Goal: Task Accomplishment & Management: Complete application form

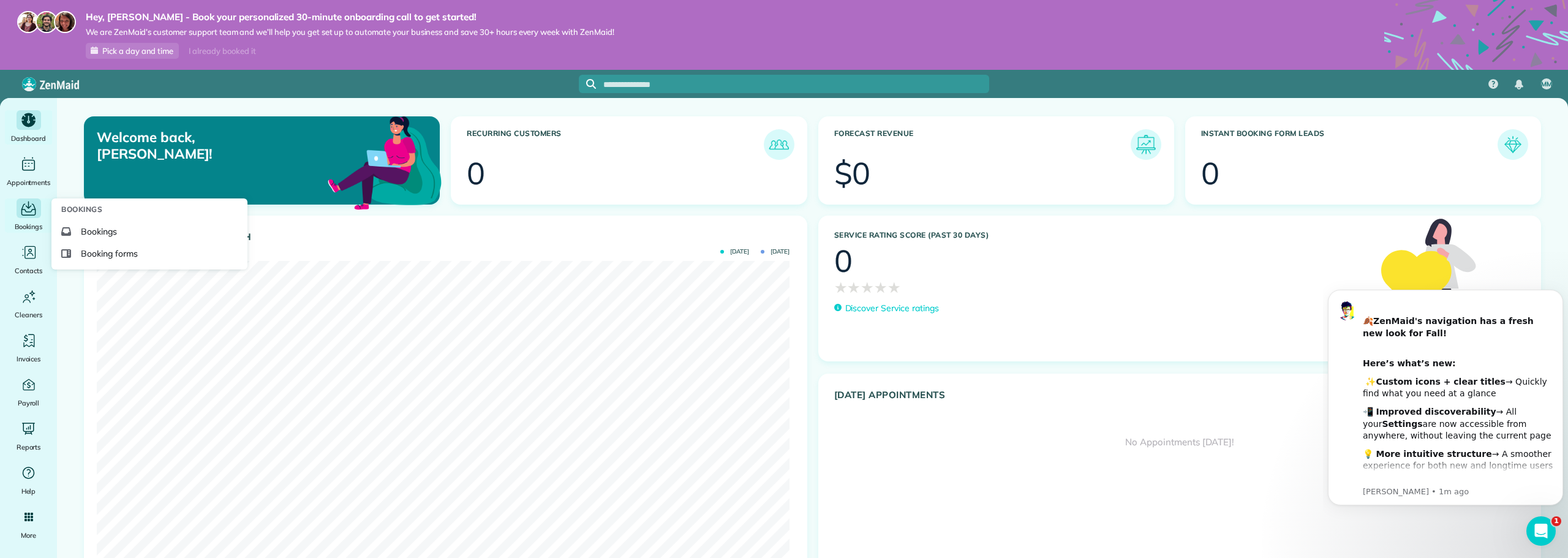
click at [38, 208] on div "Main" at bounding box center [29, 208] width 24 height 19
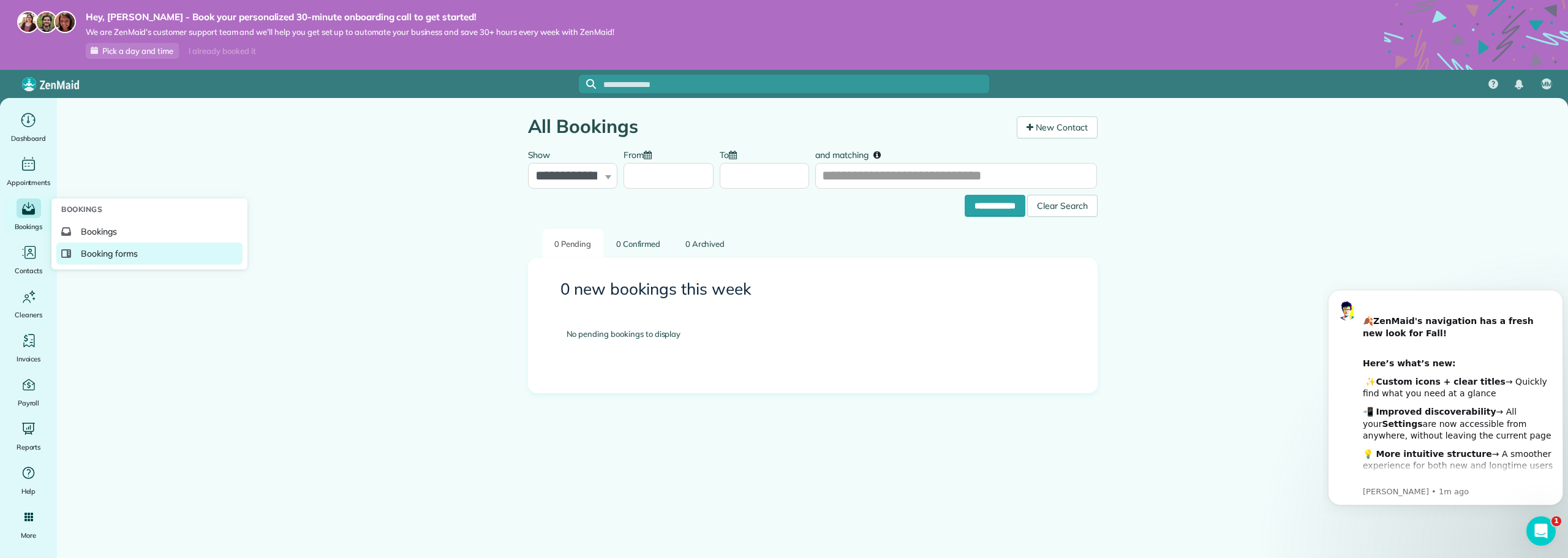
click at [106, 258] on span "Booking forms" at bounding box center [109, 253] width 57 height 12
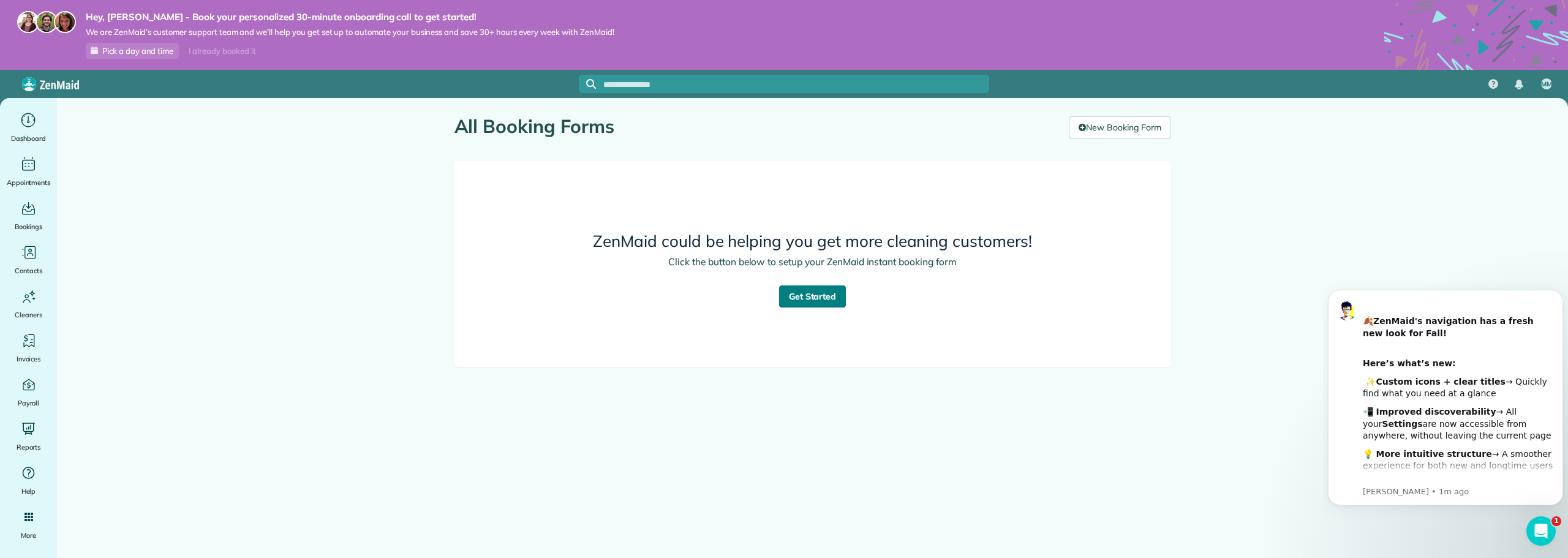
click at [804, 289] on link "Get Started" at bounding box center [812, 296] width 67 height 22
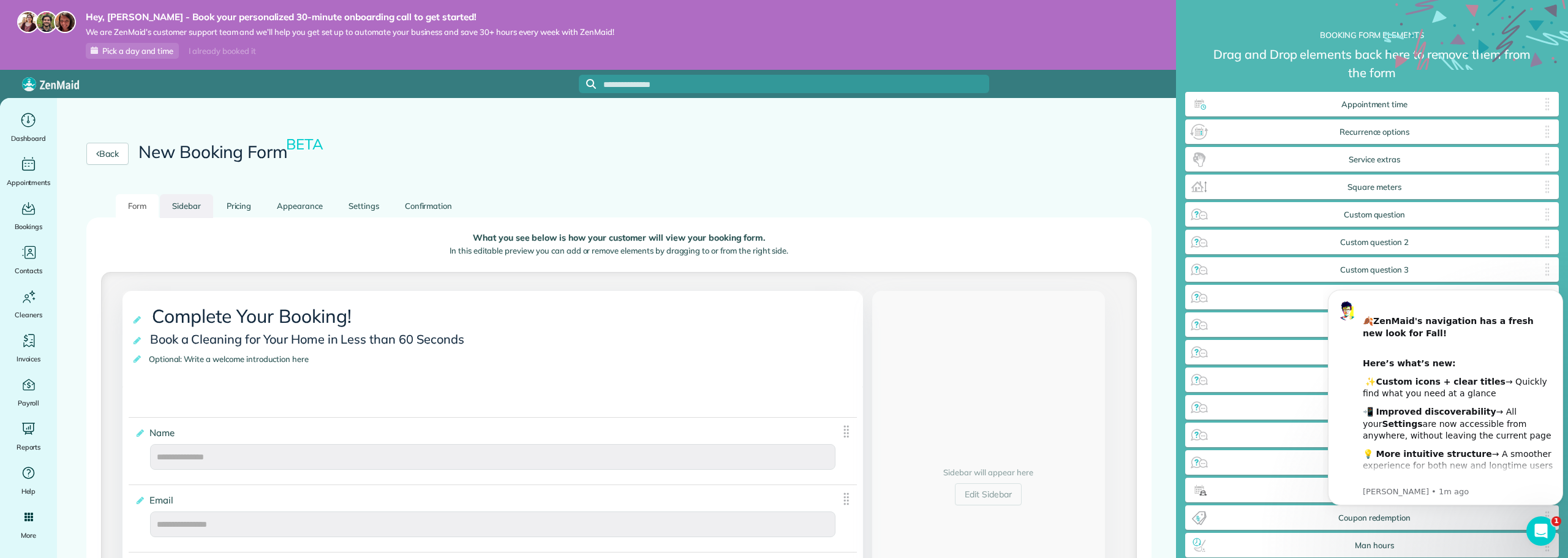
click at [183, 200] on link "Sidebar" at bounding box center [186, 205] width 53 height 24
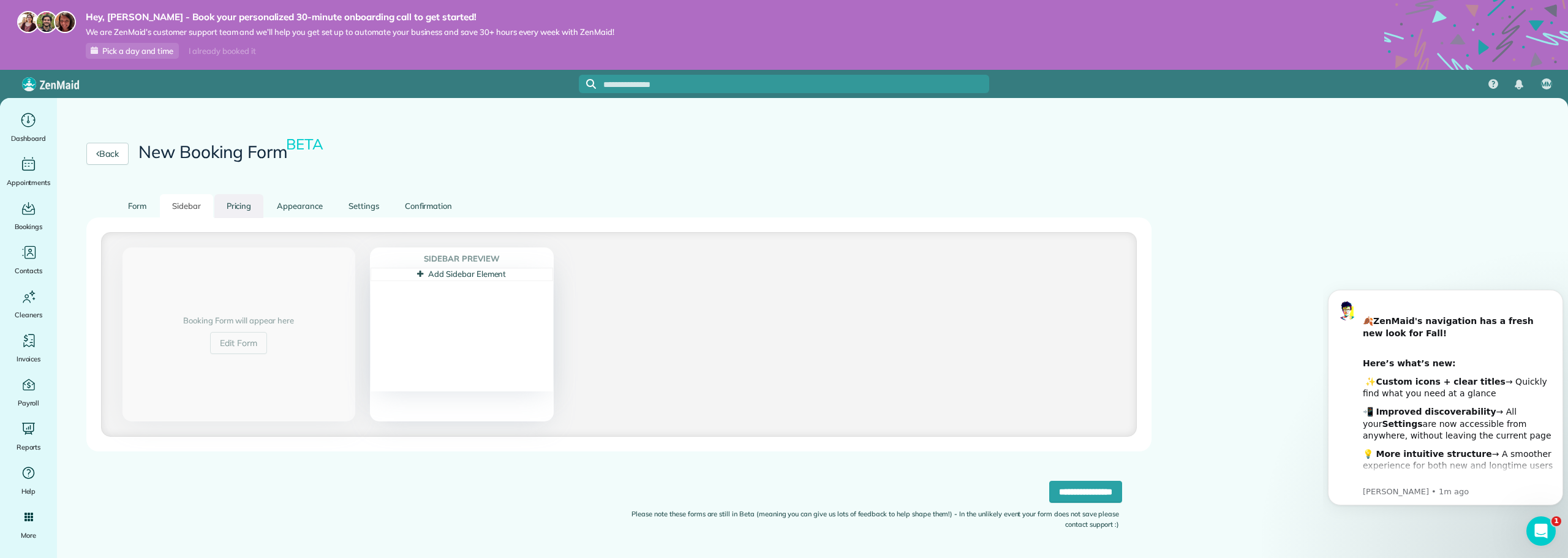
click at [258, 208] on link "Pricing" at bounding box center [238, 205] width 50 height 24
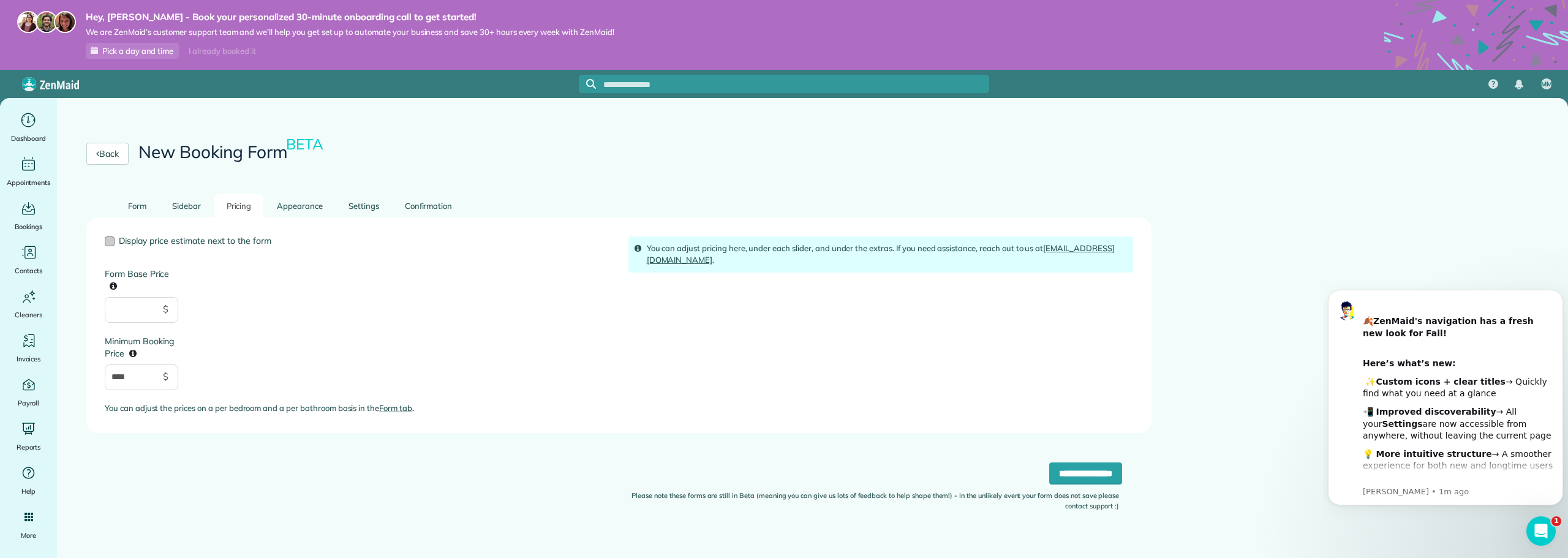
click at [108, 243] on div at bounding box center [109, 241] width 10 height 10
click at [311, 208] on link "Appearance" at bounding box center [300, 205] width 71 height 24
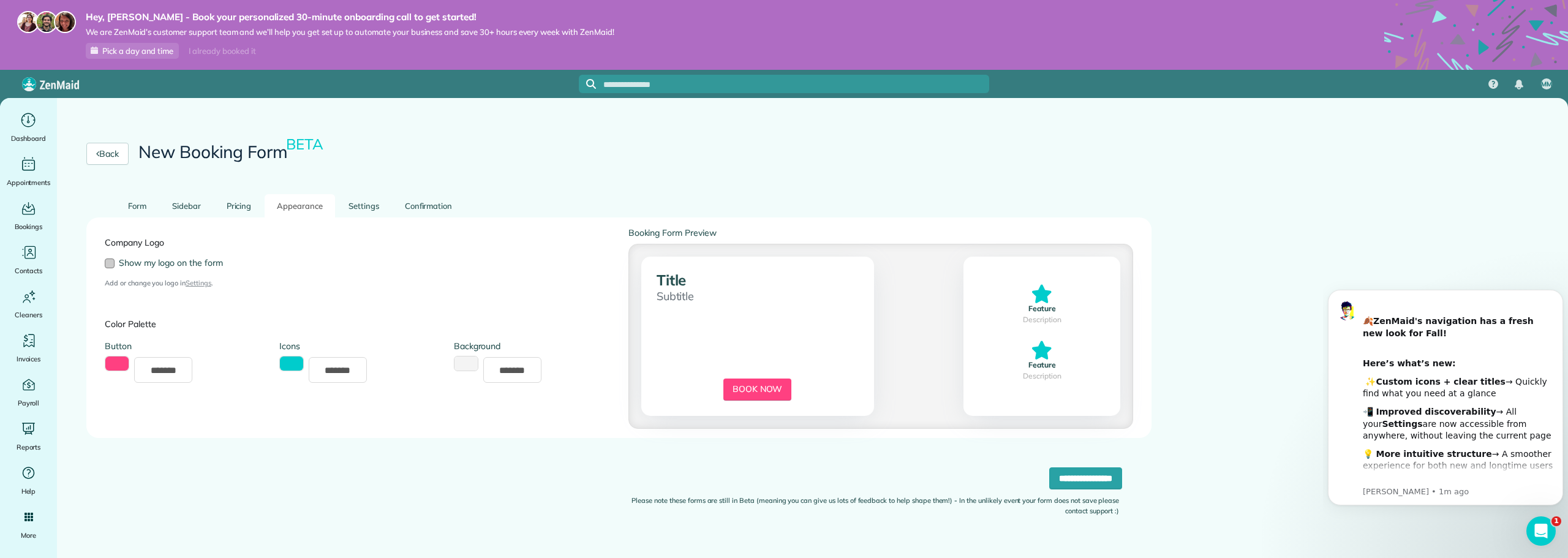
click at [155, 263] on span "Show my logo on the form" at bounding box center [170, 263] width 104 height 11
click at [365, 199] on link "Settings" at bounding box center [363, 205] width 55 height 24
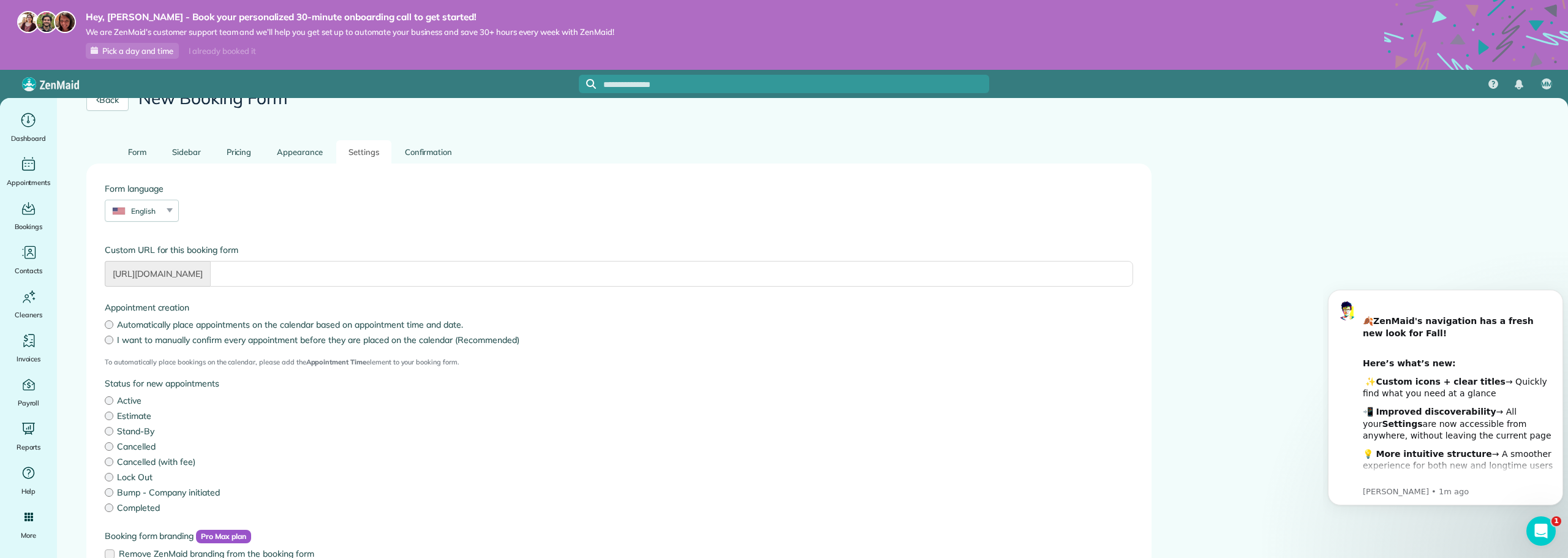
scroll to position [54, 0]
click at [270, 276] on input "Form language" at bounding box center [672, 272] width 923 height 25
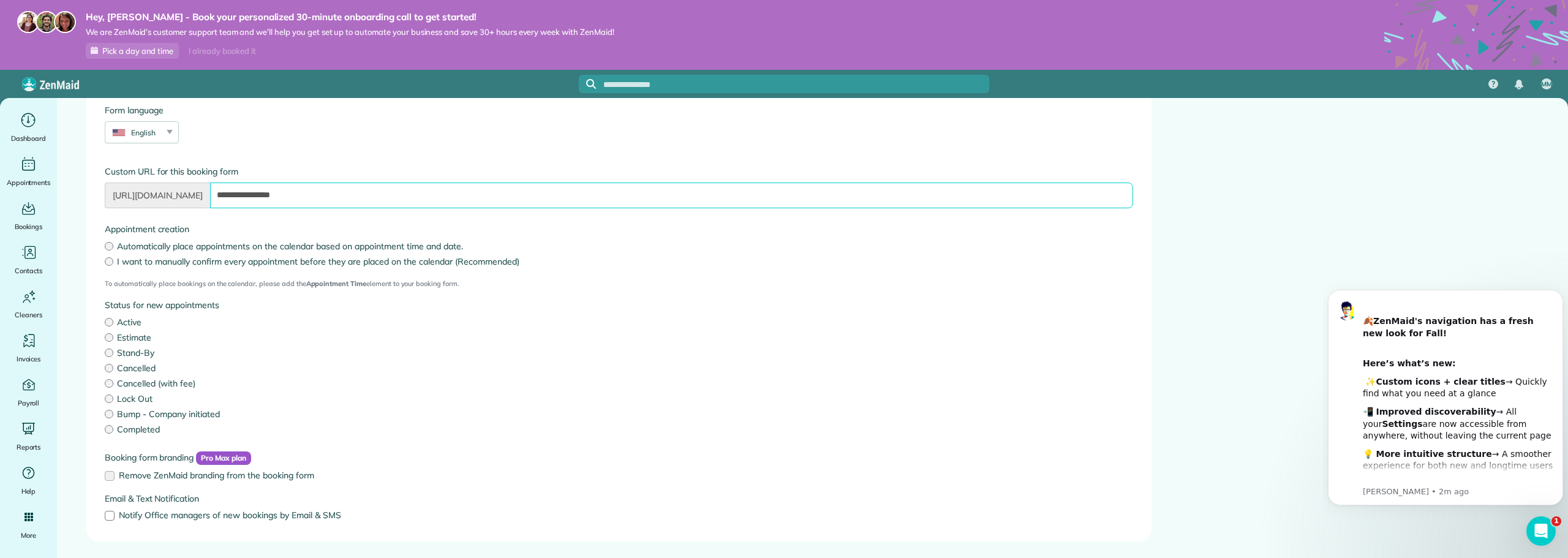
scroll to position [136, 0]
type input "**********"
click at [114, 334] on label "Estimate" at bounding box center [618, 333] width 1028 height 12
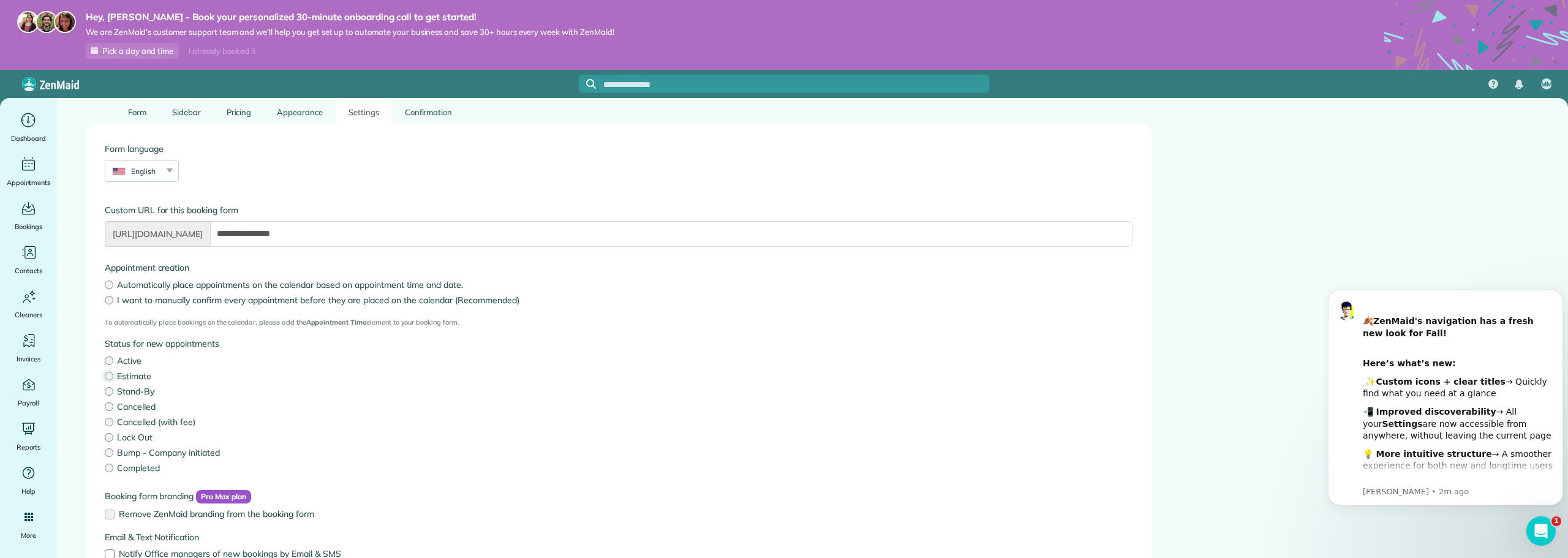
scroll to position [161, 0]
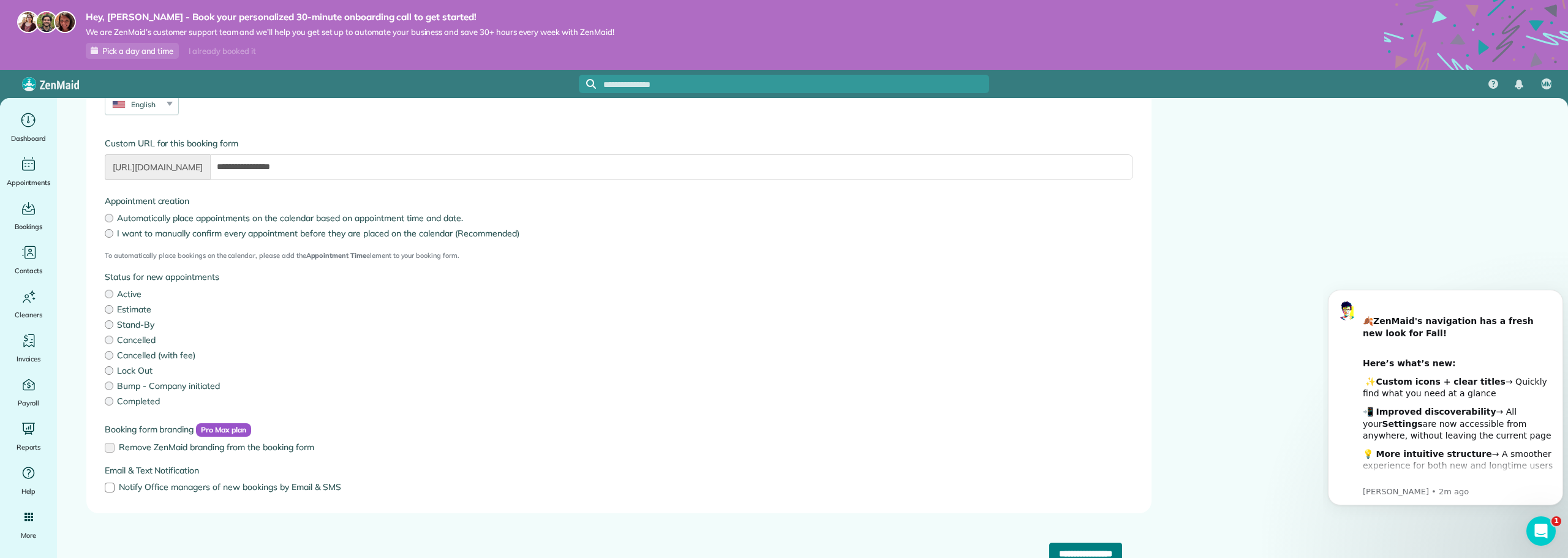
click at [1049, 548] on input "**********" at bounding box center [1085, 553] width 73 height 22
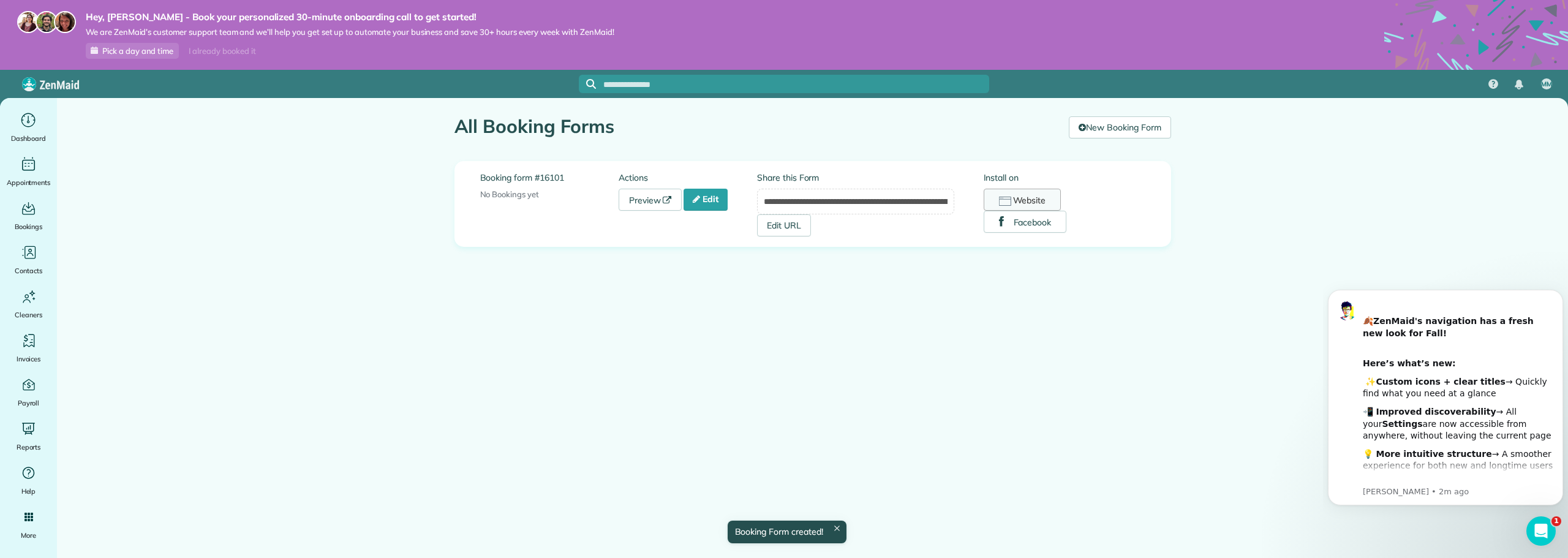
click at [1019, 198] on button "Website" at bounding box center [1022, 199] width 78 height 22
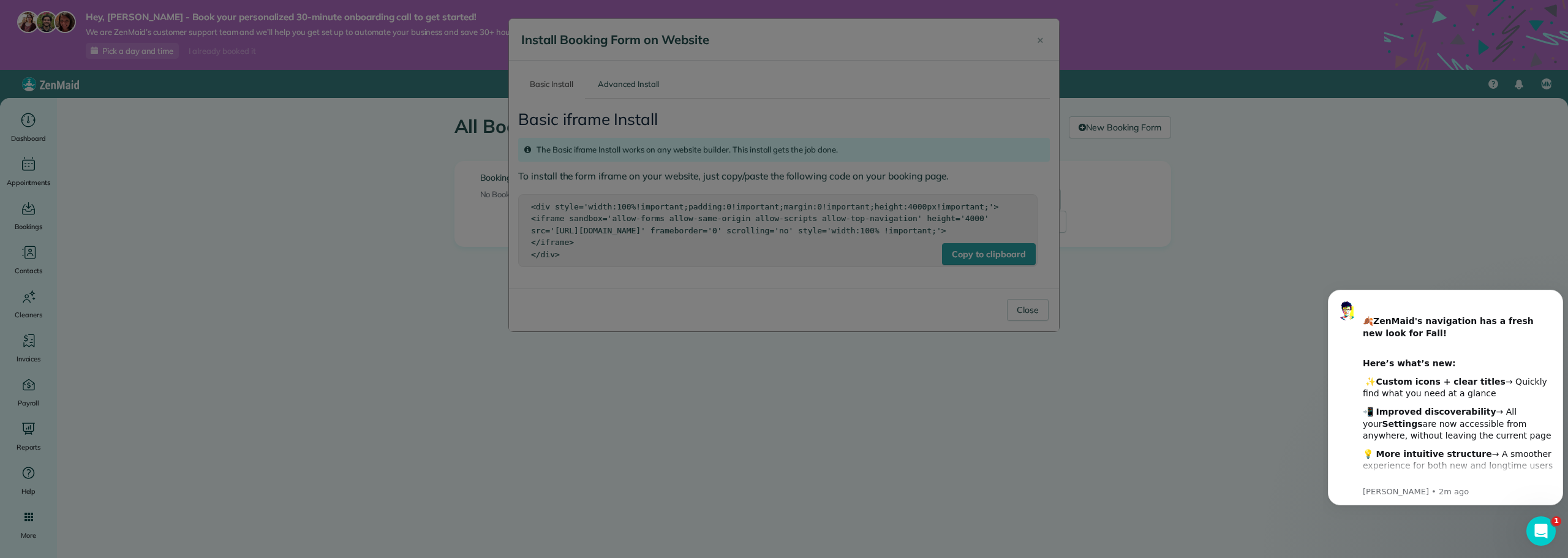
click at [666, 226] on div at bounding box center [784, 279] width 1568 height 558
click at [1531, 544] on html at bounding box center [1540, 529] width 30 height 30
click at [1532, 544] on html at bounding box center [1540, 529] width 30 height 30
click at [1559, 293] on icon "Dismiss notification" at bounding box center [1559, 293] width 3 height 3
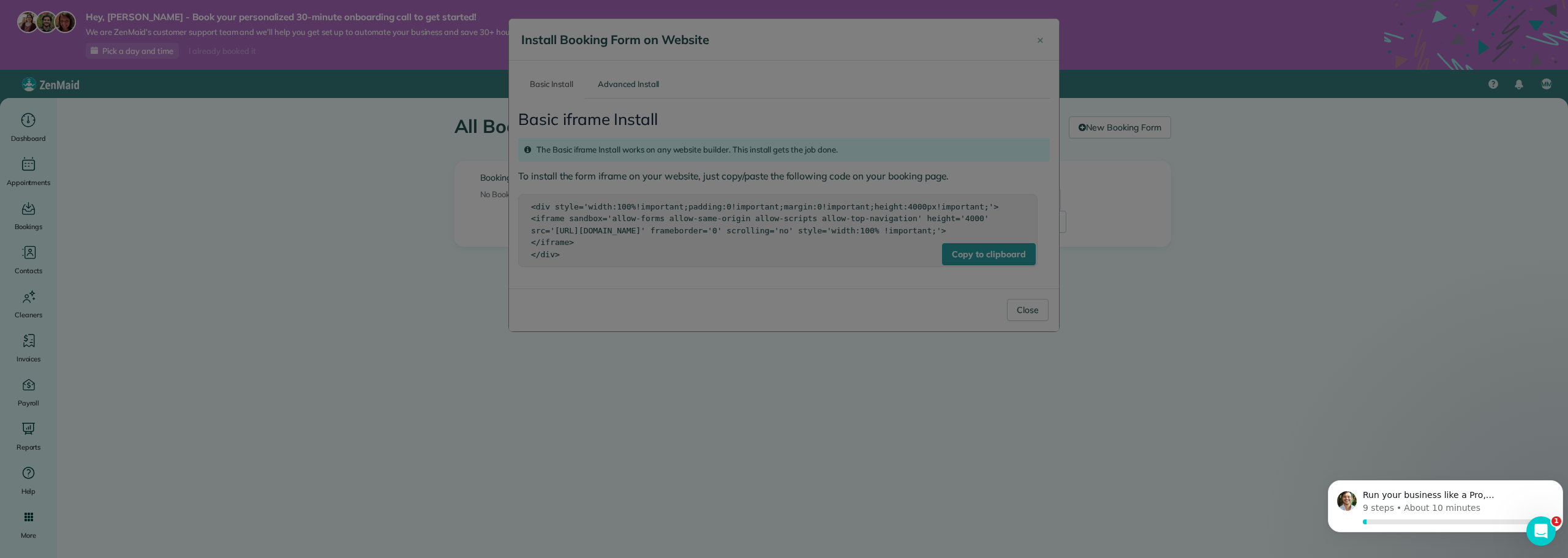
click at [998, 297] on div at bounding box center [784, 279] width 1568 height 558
click at [954, 255] on div at bounding box center [784, 279] width 1568 height 558
click at [832, 231] on div at bounding box center [784, 279] width 1568 height 558
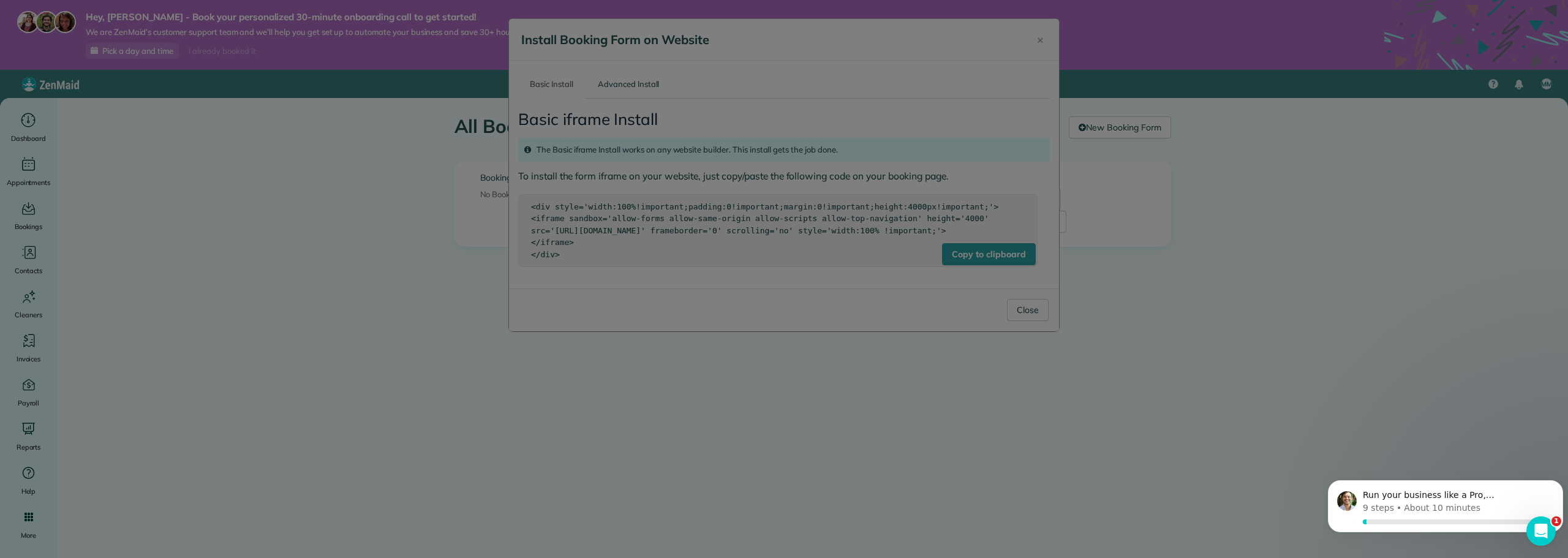
click at [832, 231] on div at bounding box center [784, 279] width 1568 height 558
click at [1286, 175] on div at bounding box center [784, 279] width 1568 height 558
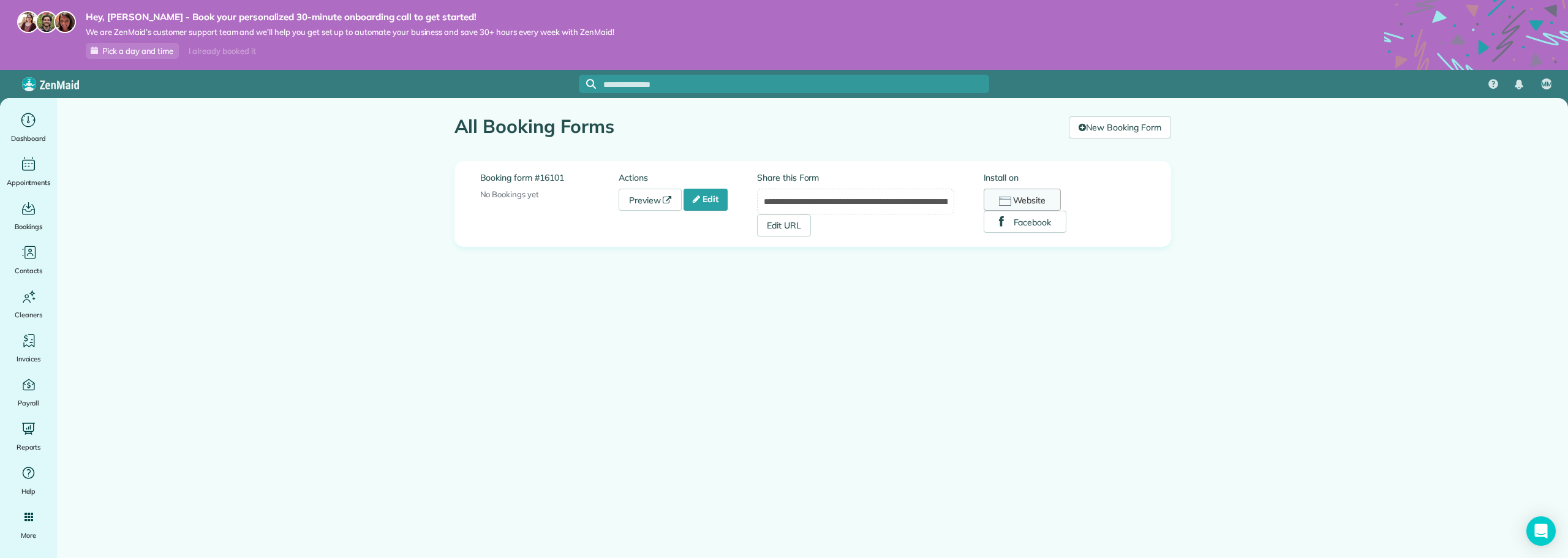
click at [1053, 203] on button "Website" at bounding box center [1022, 199] width 78 height 22
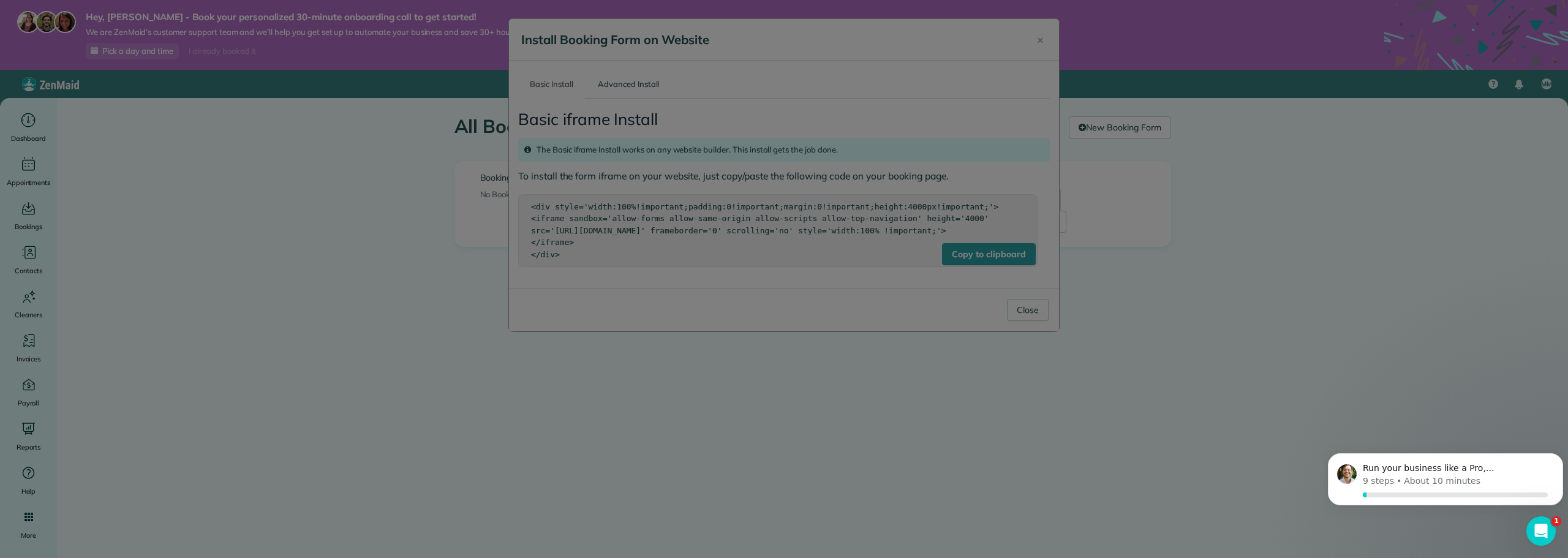
click at [833, 217] on div at bounding box center [784, 279] width 1568 height 558
click at [1404, 460] on div "Run your business like a Pro, [PERSON_NAME] 9 steps • About 10 minutes" at bounding box center [1445, 479] width 235 height 52
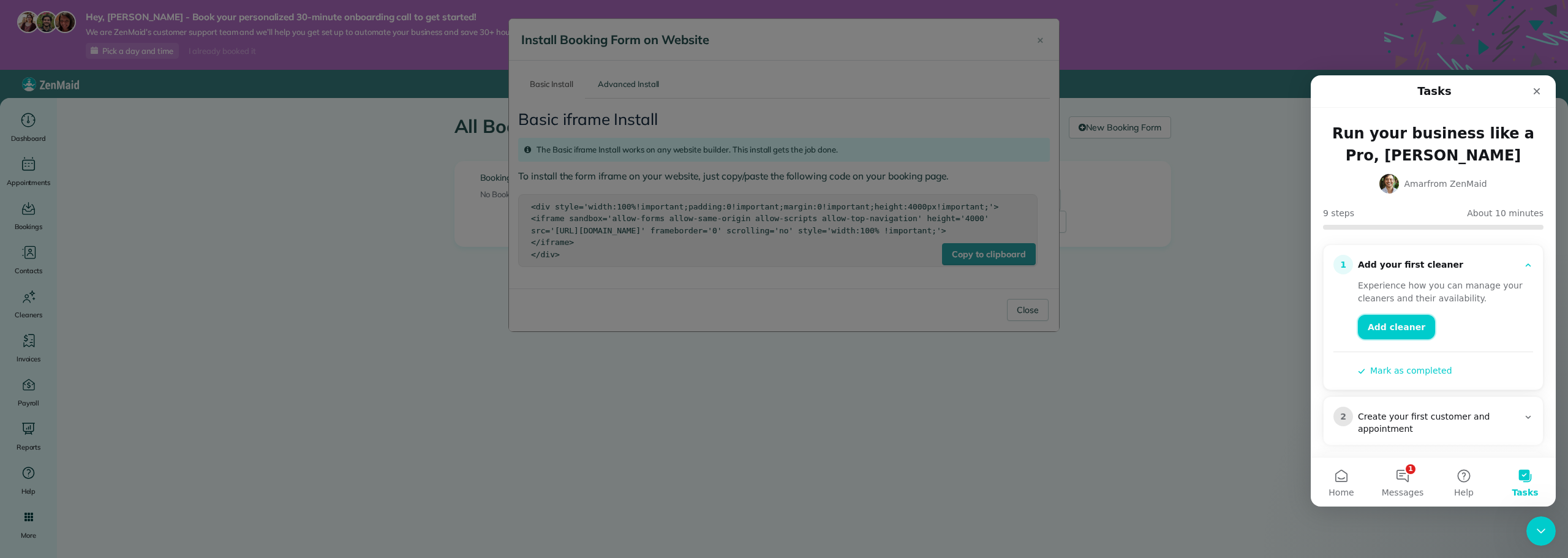
click at [1391, 336] on link "Add cleaner" at bounding box center [1397, 327] width 77 height 24
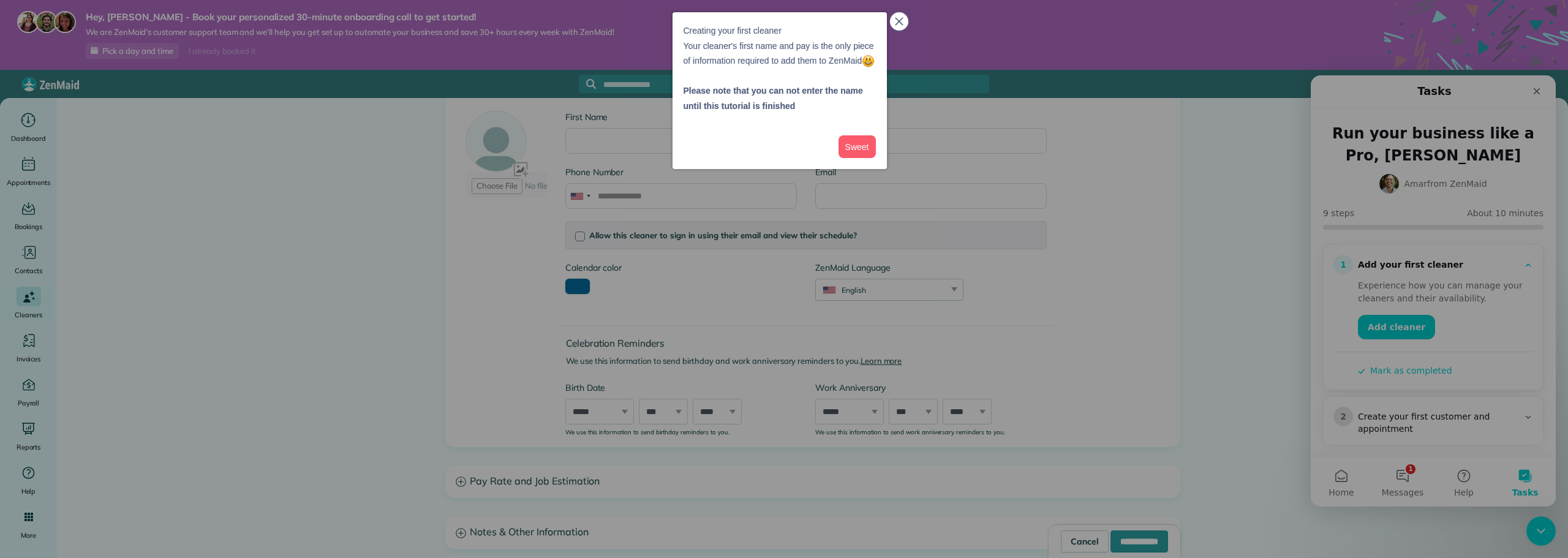
click at [901, 17] on icon "close," at bounding box center [900, 22] width 9 height 9
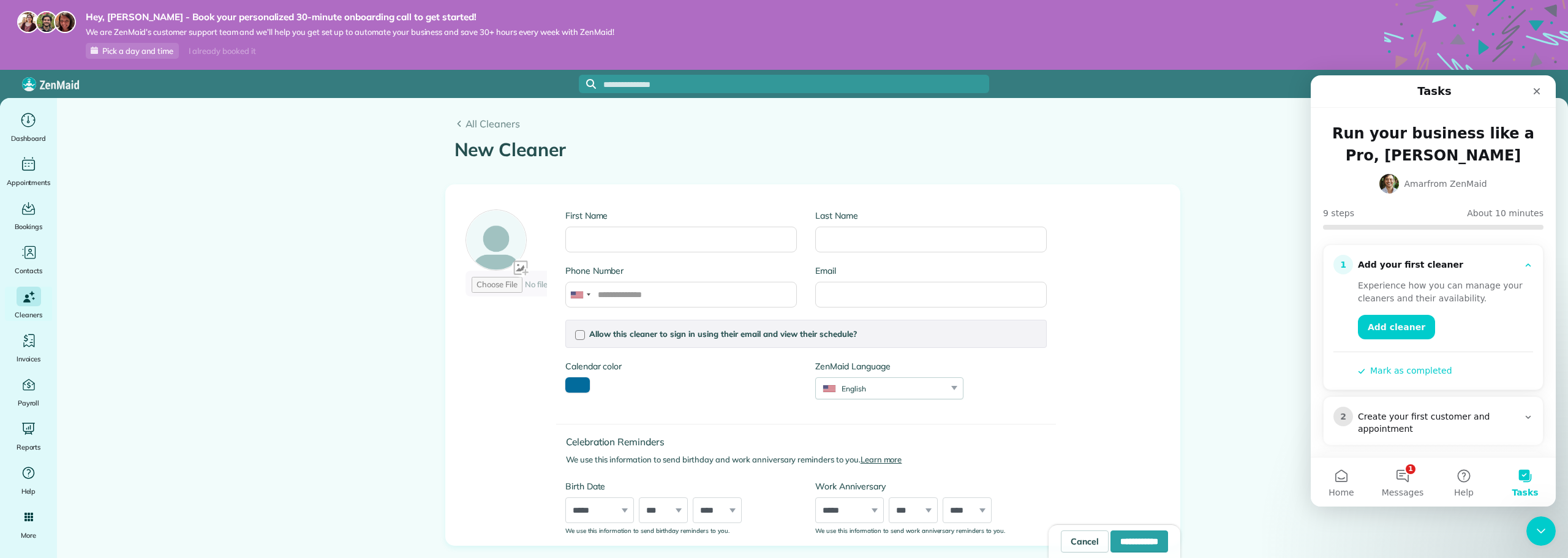
scroll to position [208, 0]
